Goal: Task Accomplishment & Management: Manage account settings

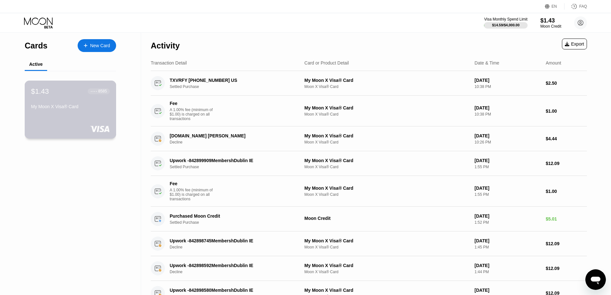
click at [101, 116] on div "$1.43 ● ● ● ● 8585 My Moon X Visa® Card" at bounding box center [71, 110] width 92 height 58
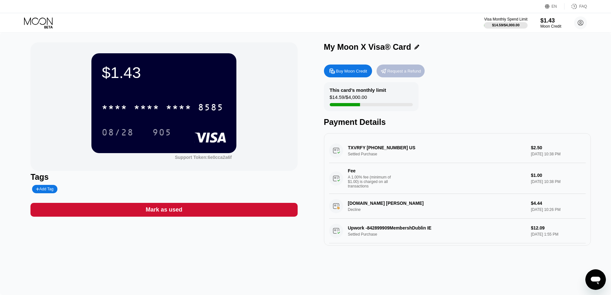
click at [413, 74] on div "Request a Refund" at bounding box center [405, 70] width 34 height 5
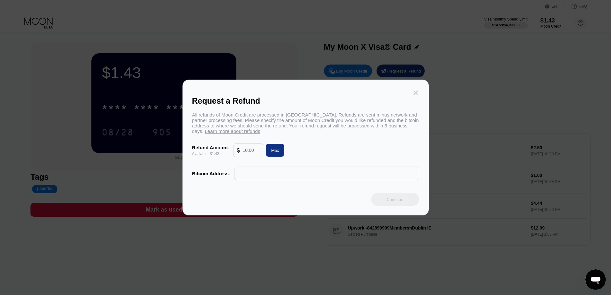
click at [415, 90] on icon at bounding box center [415, 92] width 7 height 7
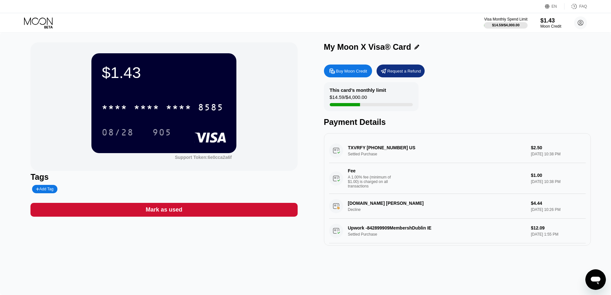
click at [466, 99] on div "This card’s monthly limit $14.59 / $4,000.00 Payment Details" at bounding box center [457, 104] width 267 height 45
click at [350, 74] on div "Buy Moon Credit" at bounding box center [351, 70] width 31 height 5
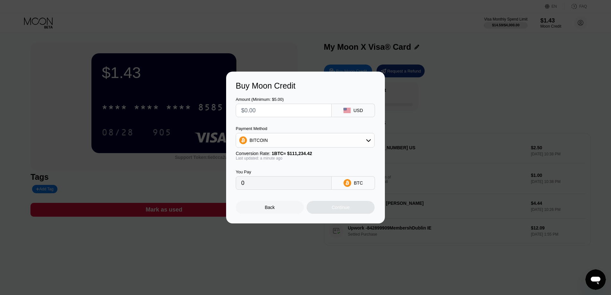
click at [467, 119] on div "Buy Moon Credit Amount (Minimum: $5.00) USD Payment Method BITCOIN Conversion R…" at bounding box center [305, 148] width 611 height 152
drag, startPoint x: 264, startPoint y: 206, endPoint x: 262, endPoint y: 210, distance: 4.3
click at [264, 206] on div "Back" at bounding box center [270, 207] width 68 height 13
